Goal: Task Accomplishment & Management: Use online tool/utility

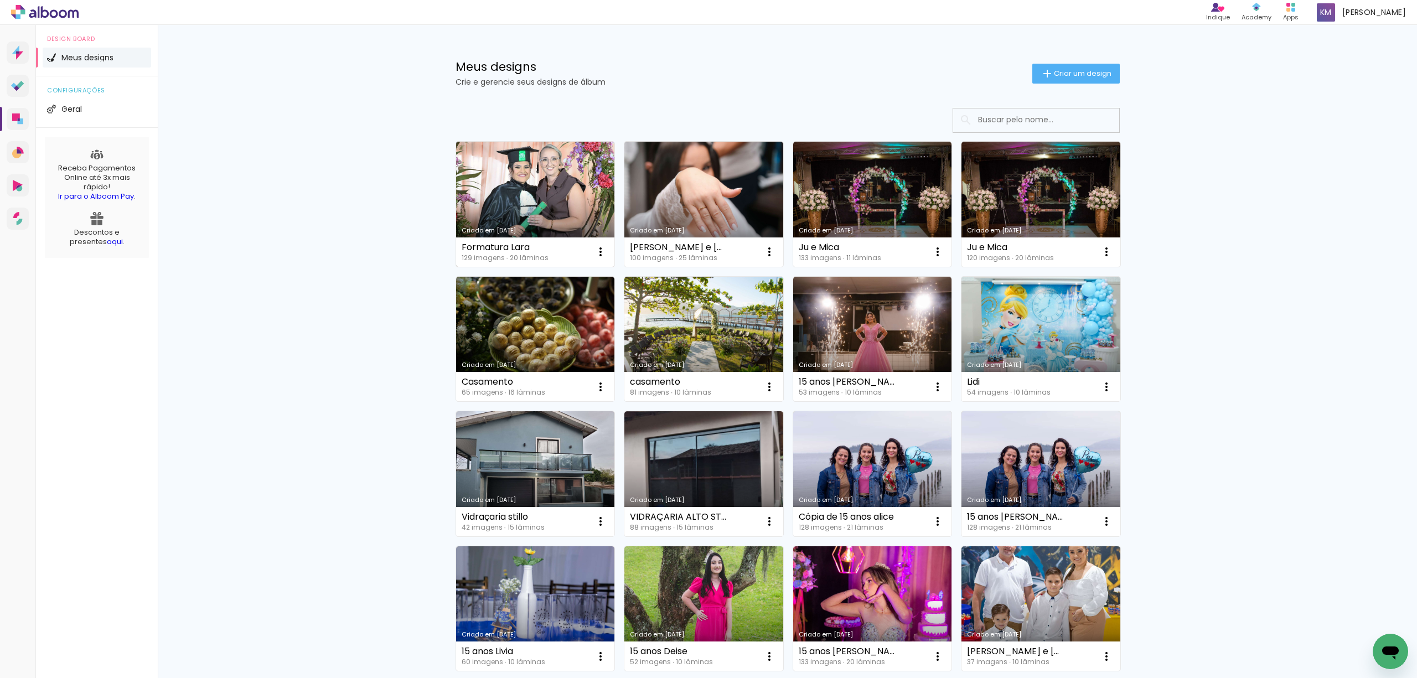
click at [545, 175] on link "Criado em [DATE]" at bounding box center [535, 204] width 159 height 125
